Goal: Information Seeking & Learning: Learn about a topic

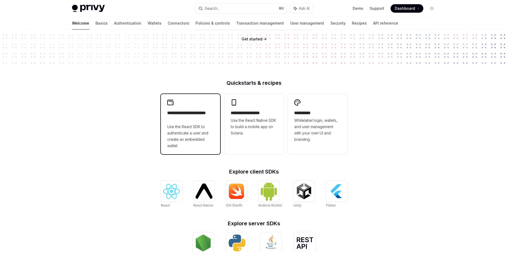
scroll to position [72, 0]
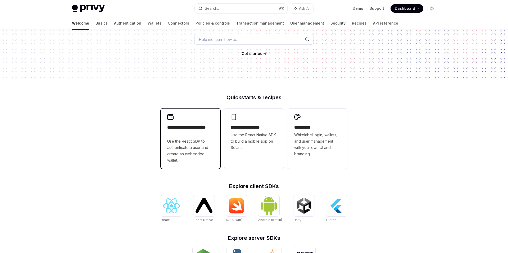
click at [200, 137] on h2 "**********" at bounding box center [190, 131] width 47 height 13
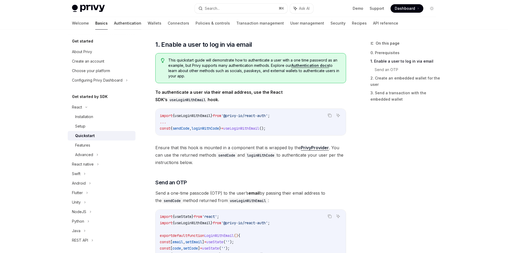
click at [114, 22] on link "Authentication" at bounding box center [127, 23] width 27 height 13
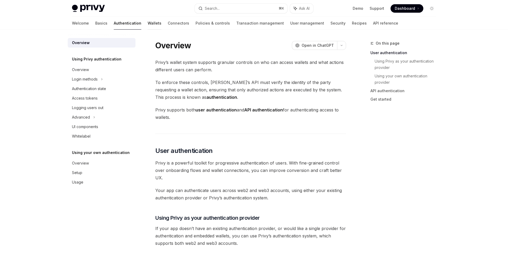
click at [148, 25] on link "Wallets" at bounding box center [155, 23] width 14 height 13
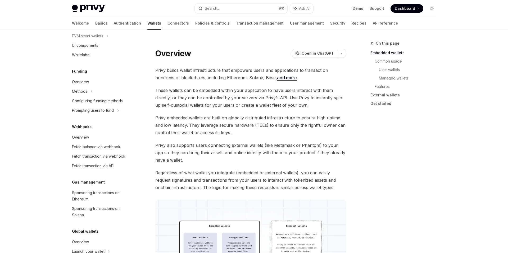
scroll to position [204, 0]
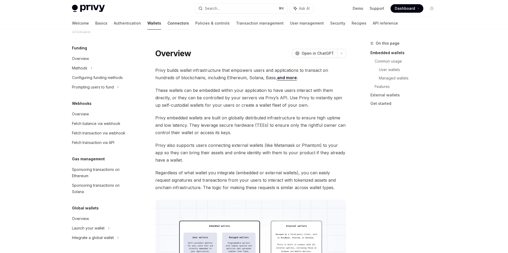
click at [167, 23] on link "Connectors" at bounding box center [177, 23] width 21 height 13
type textarea "*"
